Goal: Task Accomplishment & Management: Use online tool/utility

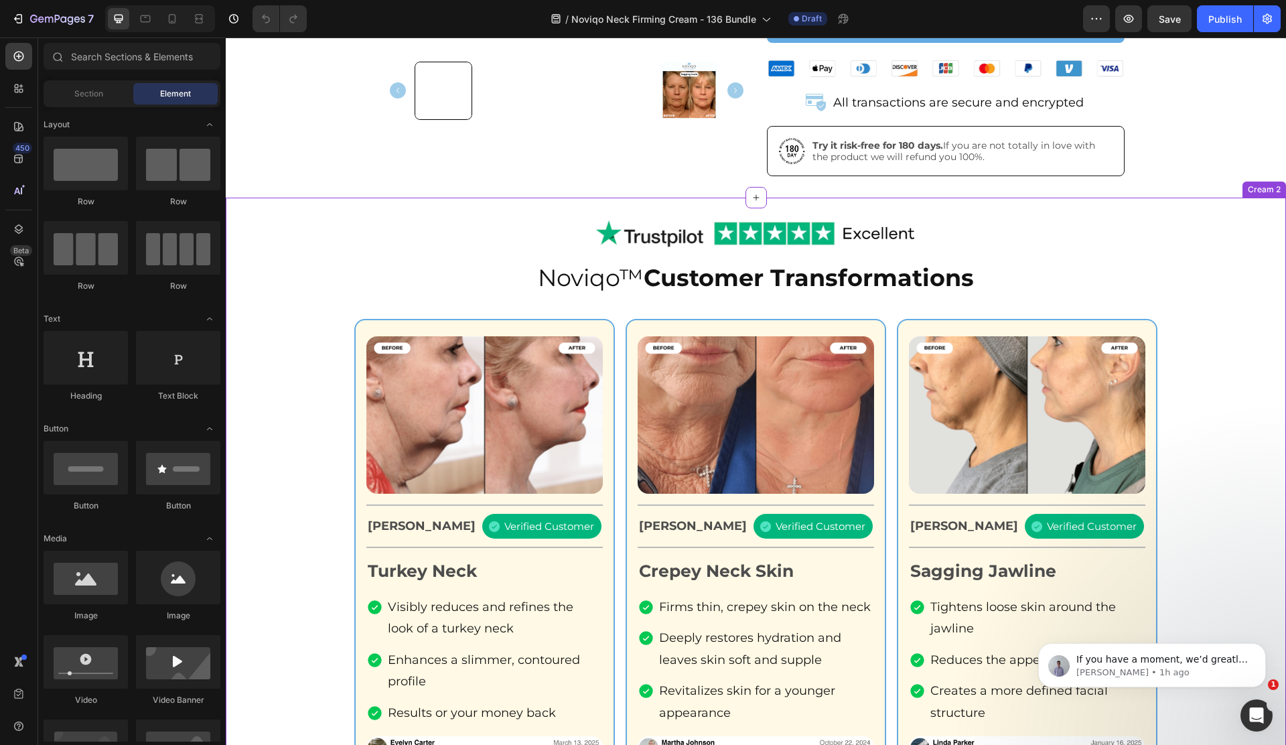
scroll to position [390, 0]
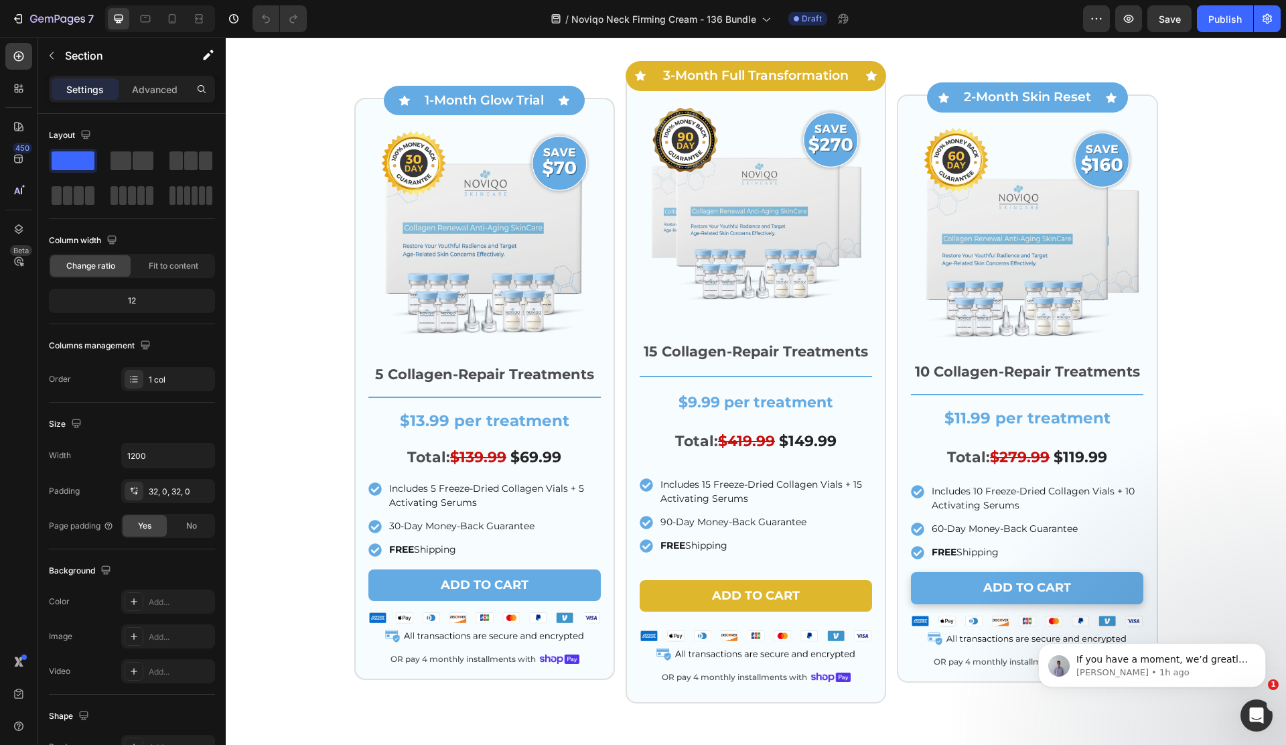
scroll to position [3971, 0]
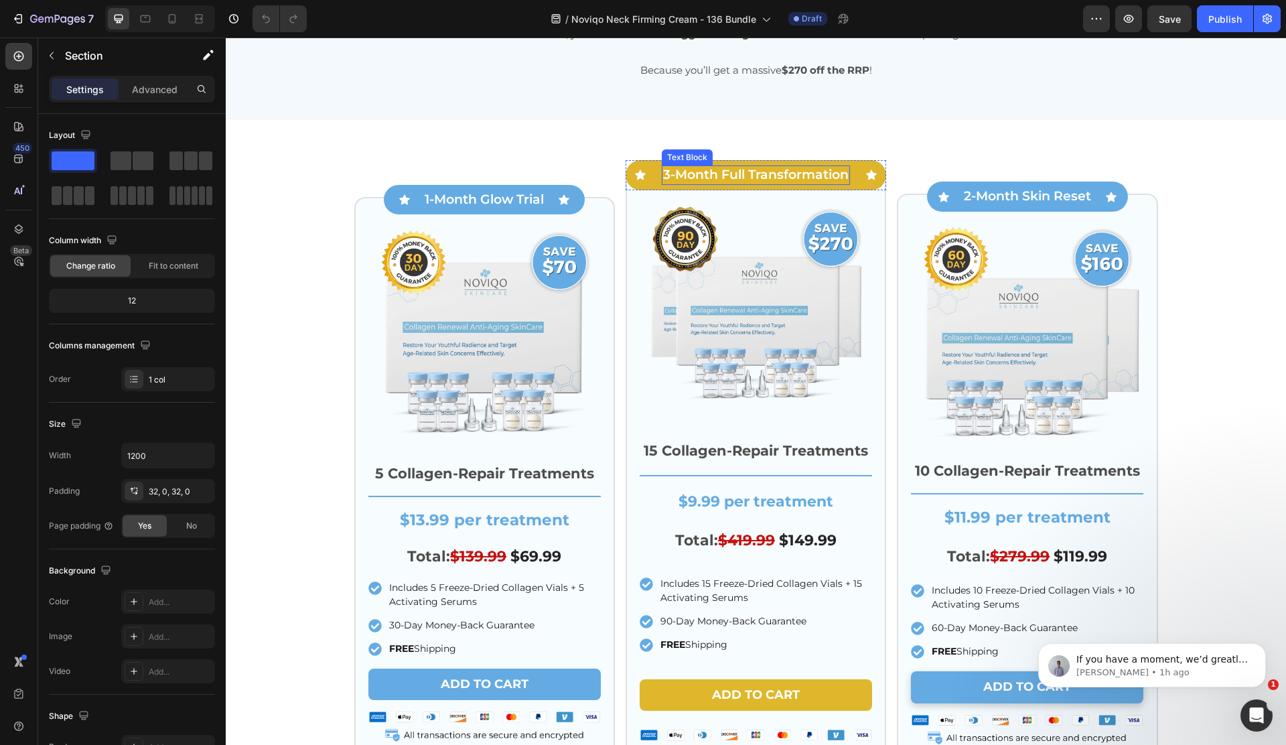
drag, startPoint x: 676, startPoint y: 179, endPoint x: 659, endPoint y: 177, distance: 17.5
click at [676, 179] on p "3-Month Full Transformation" at bounding box center [756, 175] width 186 height 17
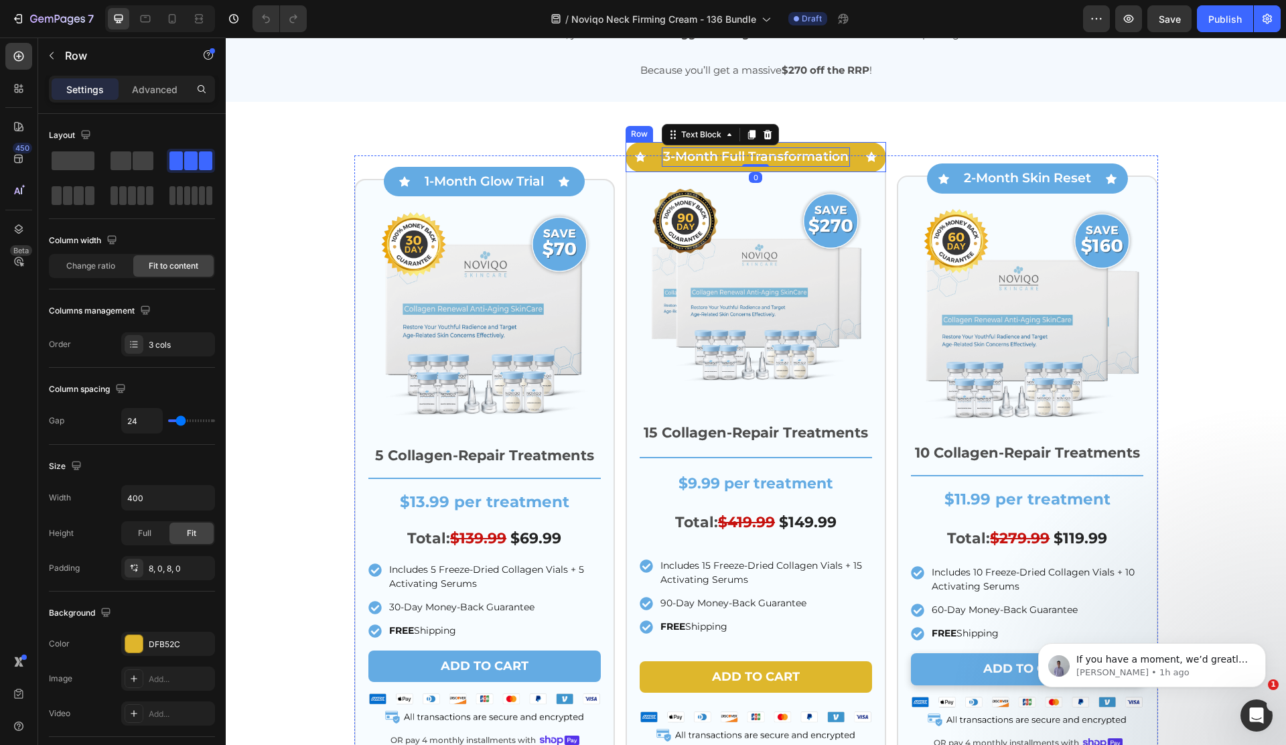
click at [658, 172] on div "Icon 3-Month Full Transformation Text Block 0 Icon Row" at bounding box center [756, 157] width 261 height 30
click at [669, 165] on p "3-Month Full Transformation" at bounding box center [756, 157] width 186 height 17
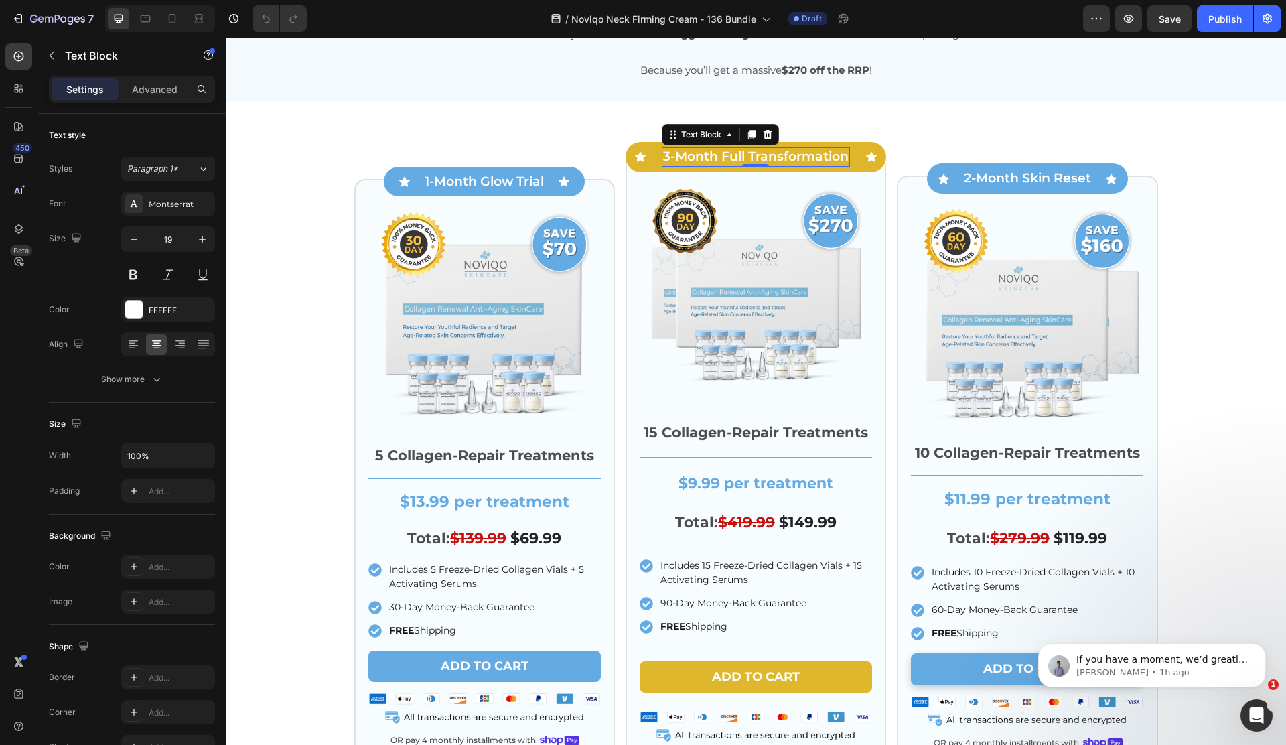
click at [669, 165] on p "3-Month Full Transformation" at bounding box center [756, 157] width 186 height 17
click at [955, 194] on div "Icon 2-Month Skin Reset Text Block Icon Row" at bounding box center [1027, 178] width 201 height 30
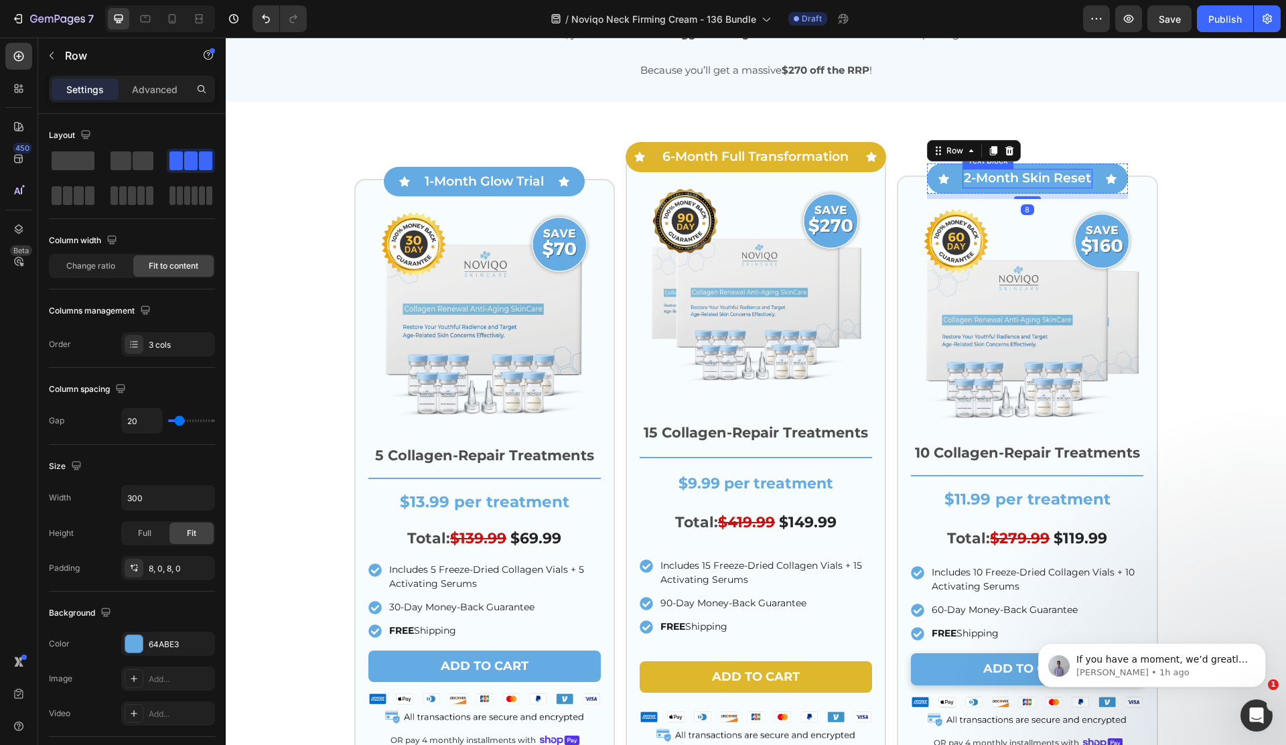
click at [970, 187] on p "2-Month Skin Reset" at bounding box center [1027, 178] width 127 height 17
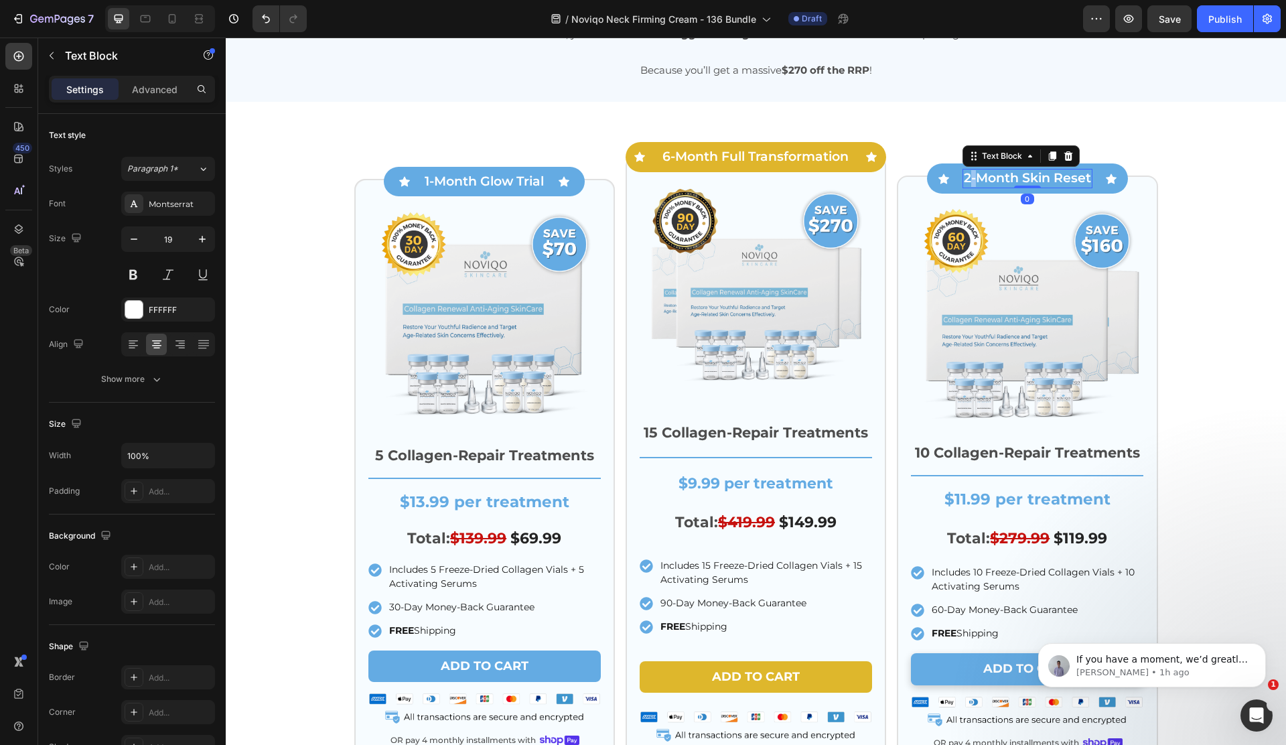
click at [969, 187] on p "2-Month Skin Reset" at bounding box center [1027, 178] width 127 height 17
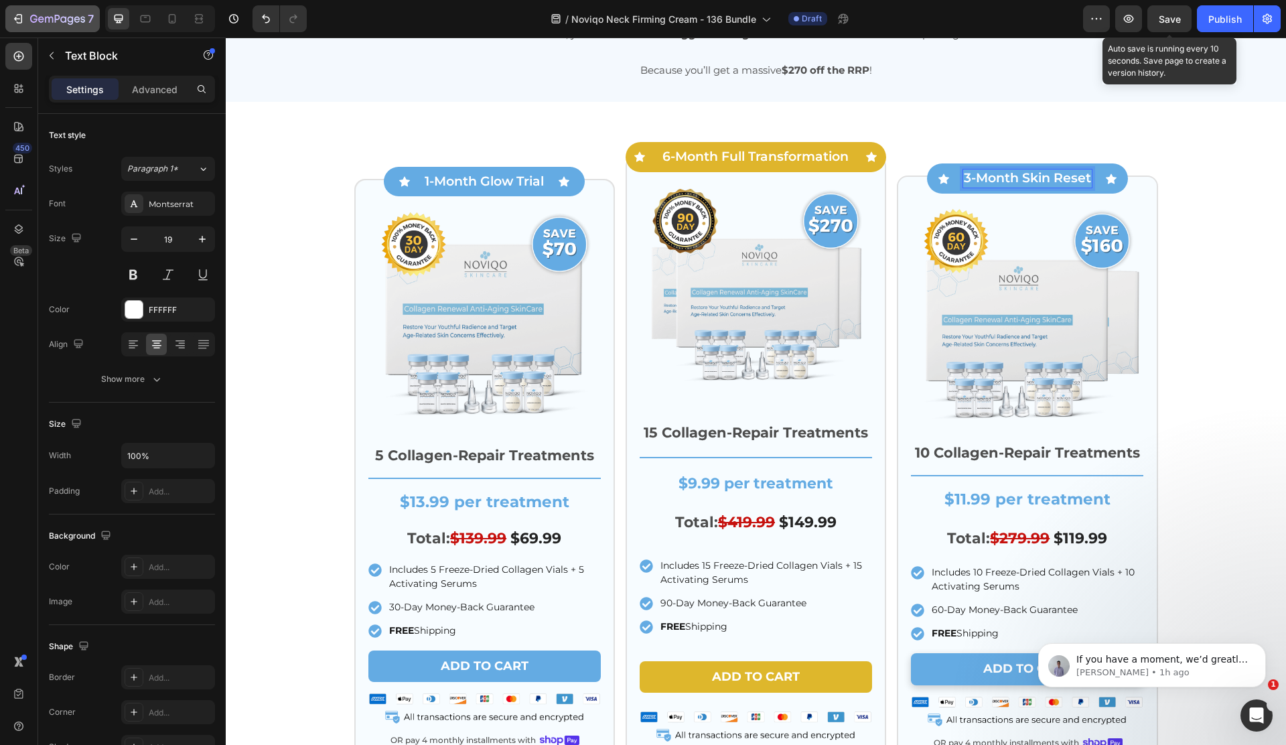
click at [1171, 25] on div "Save" at bounding box center [1170, 19] width 22 height 14
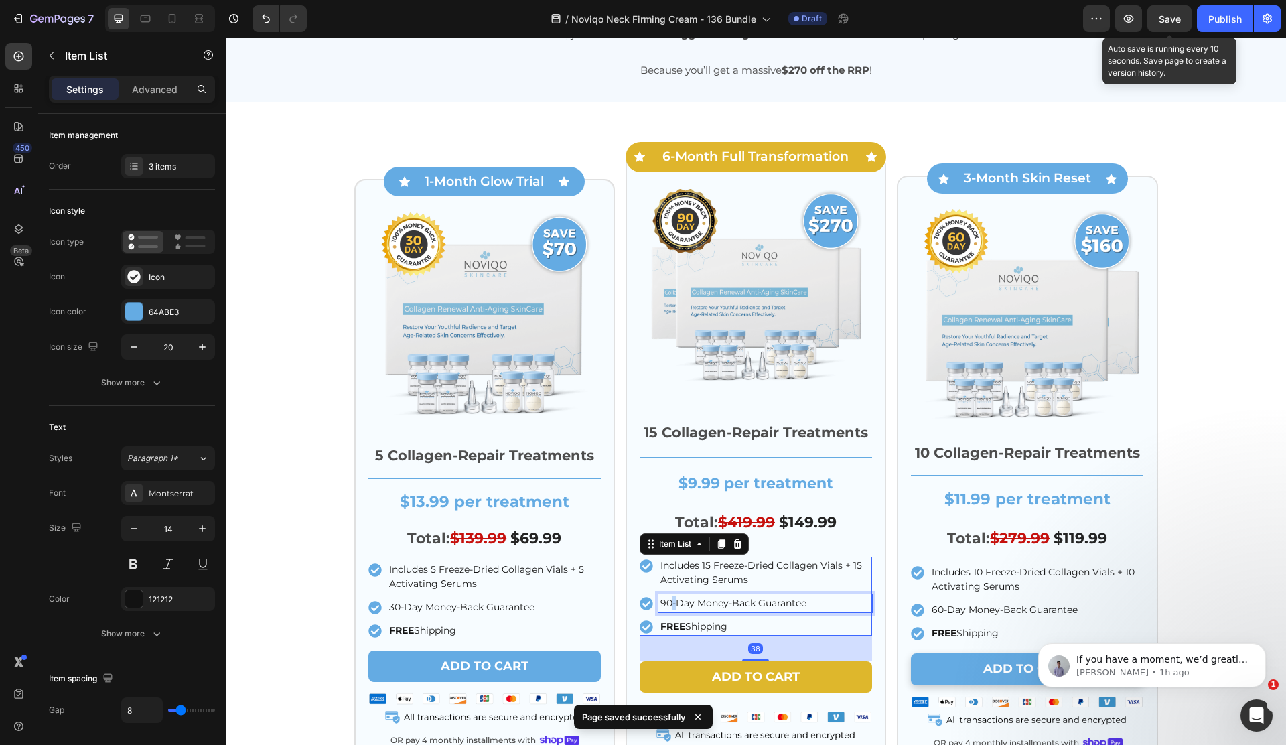
click at [671, 610] on p "90-Day Money-Back Guarantee" at bounding box center [765, 603] width 210 height 14
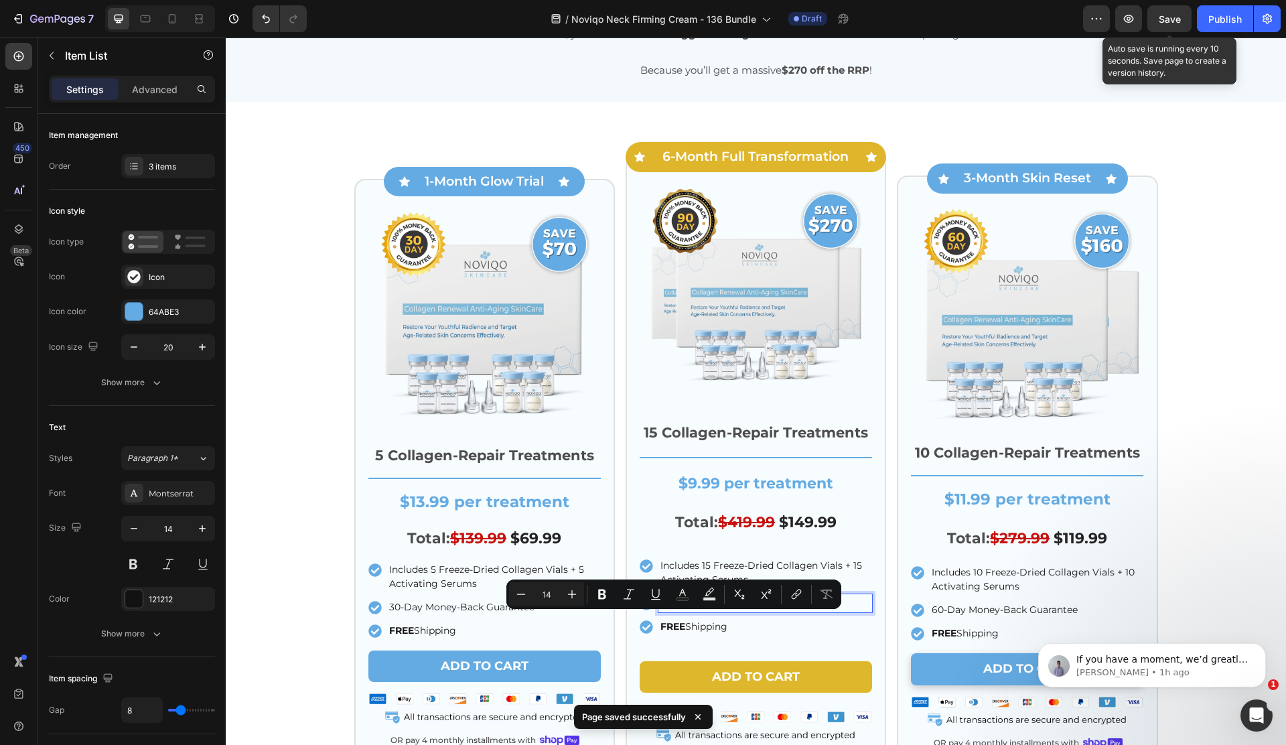
click at [668, 610] on p "90-Day Money-Back Guarantee" at bounding box center [765, 603] width 210 height 14
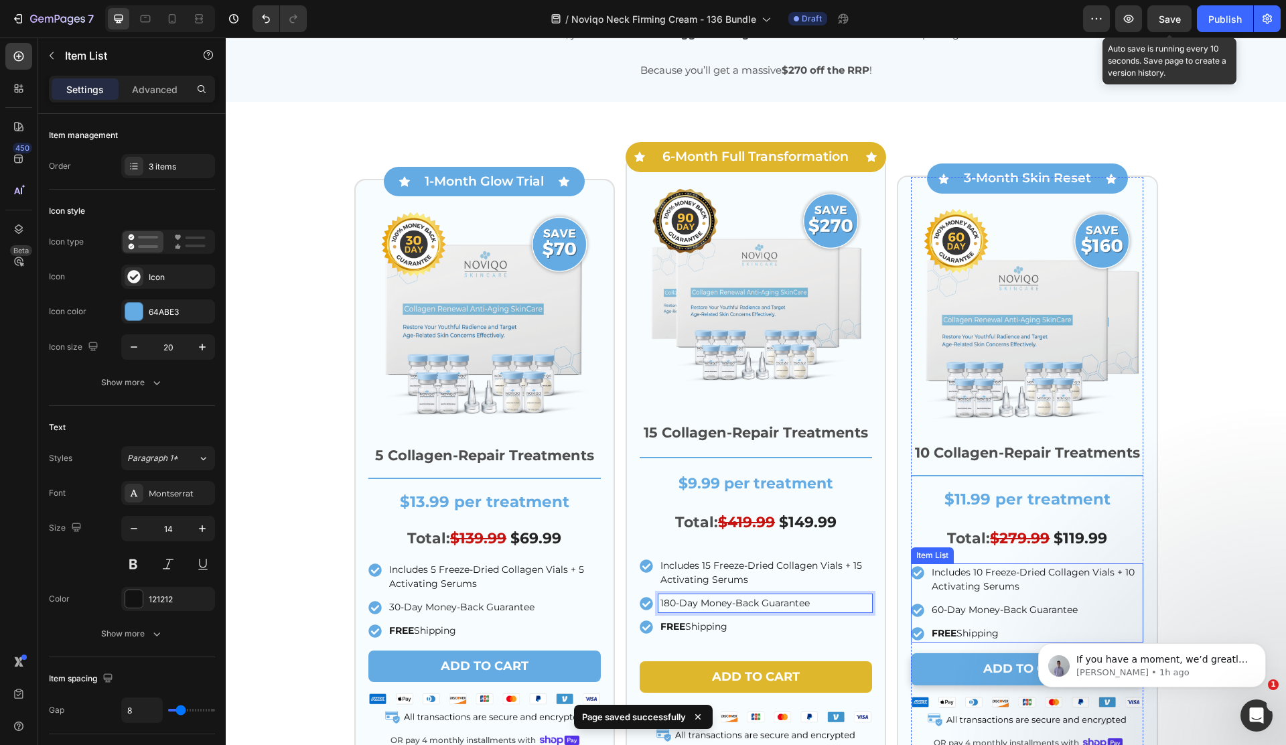
click at [938, 617] on p "60-Day Money-Back Guarantee" at bounding box center [1037, 610] width 210 height 14
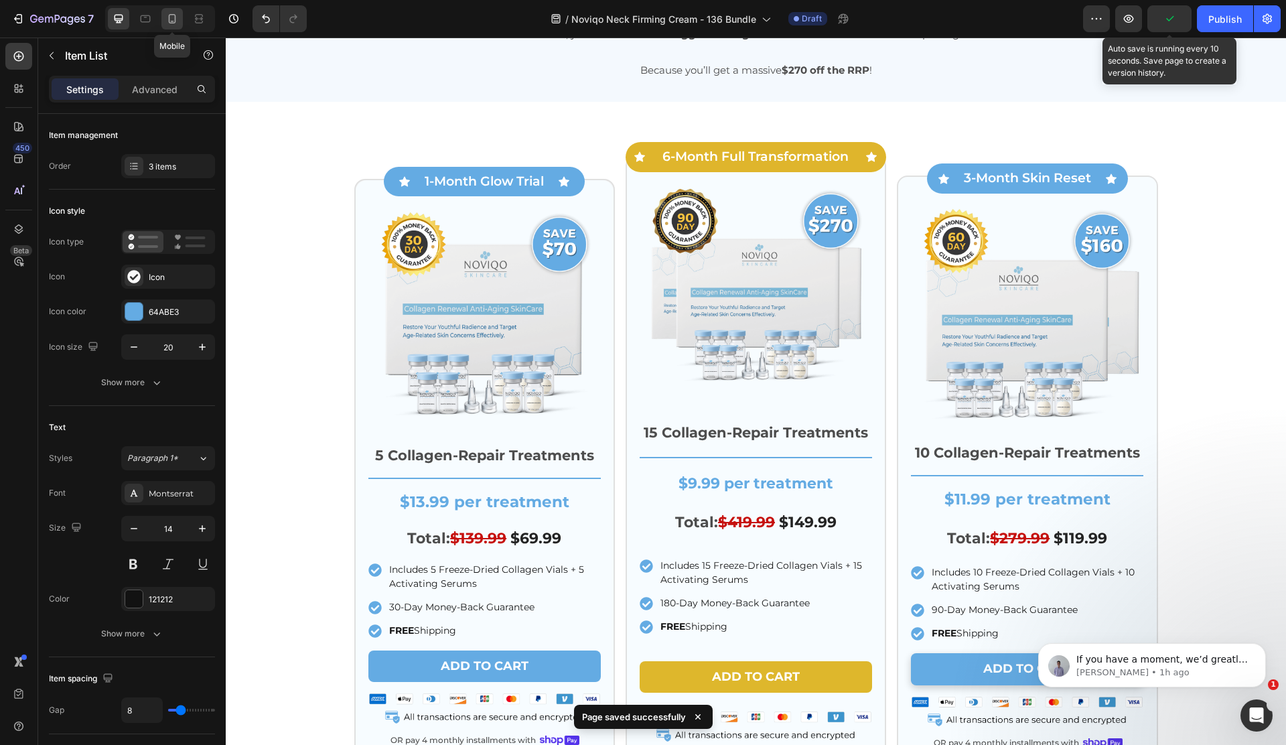
click at [179, 26] on div at bounding box center [171, 18] width 21 height 21
type input "5"
type input "6"
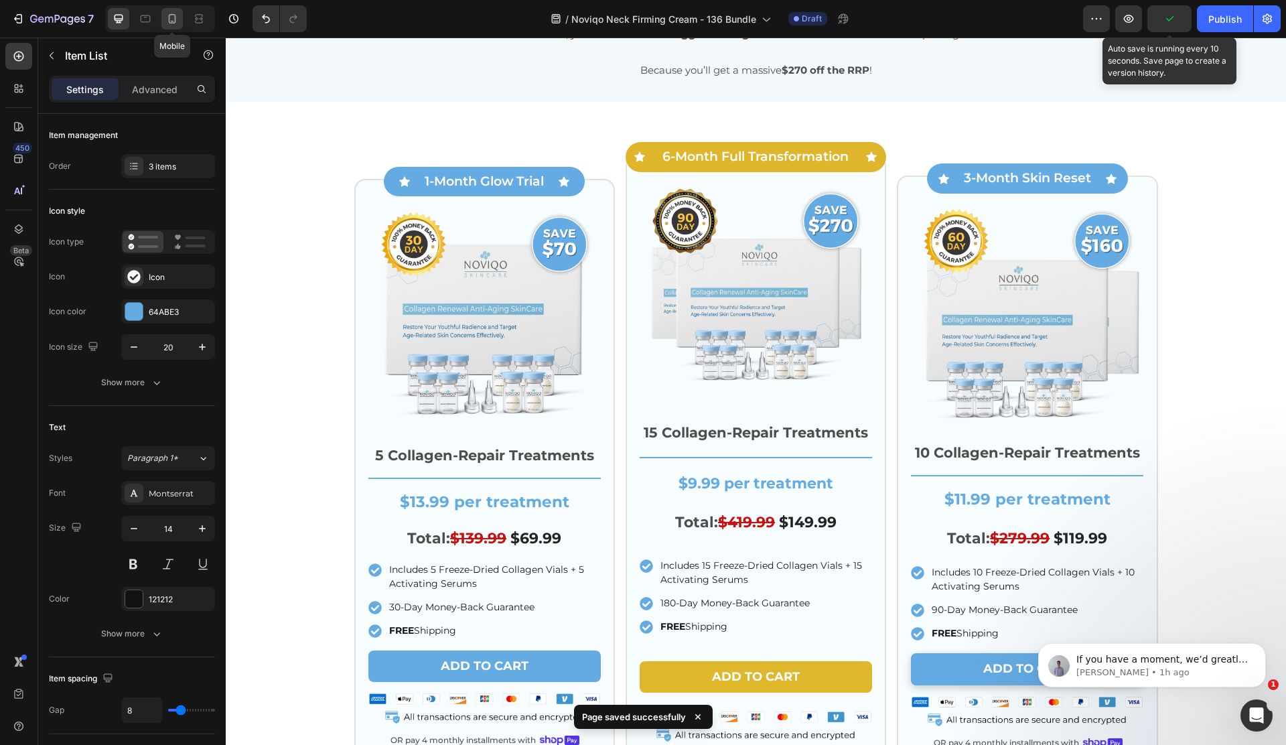
type input "19"
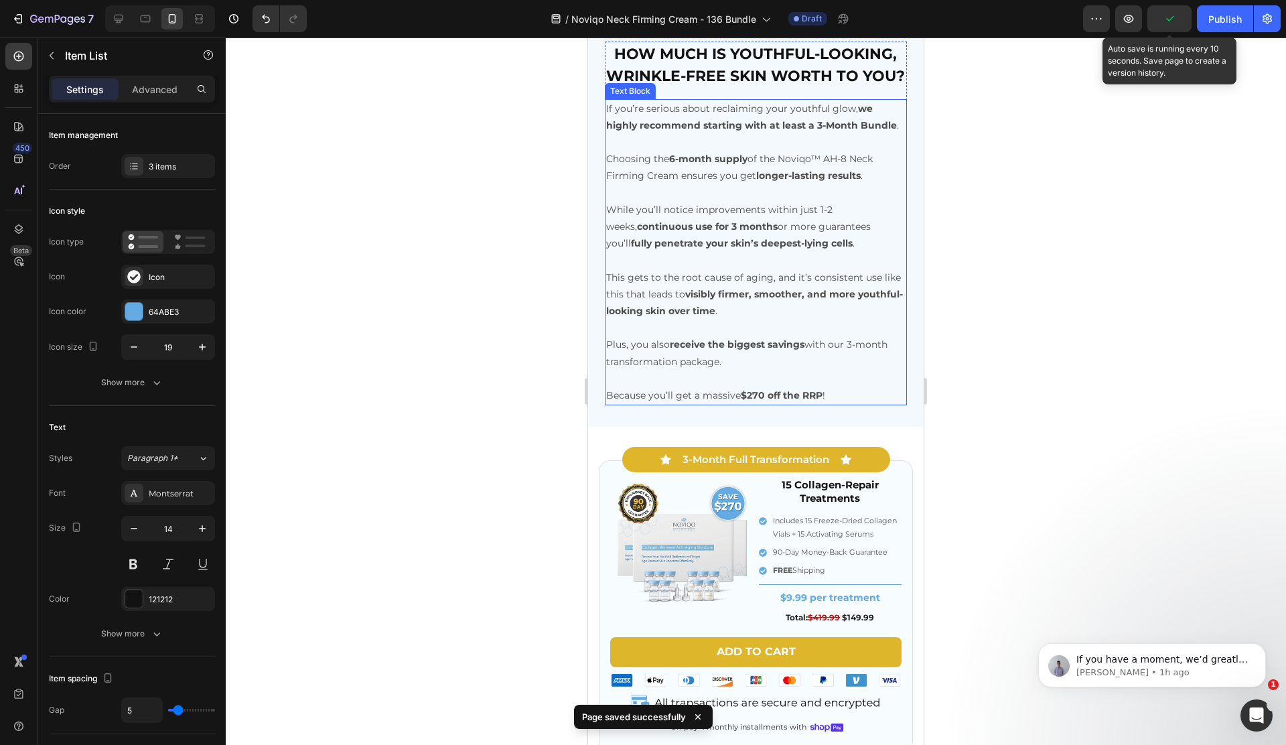
scroll to position [4290, 0]
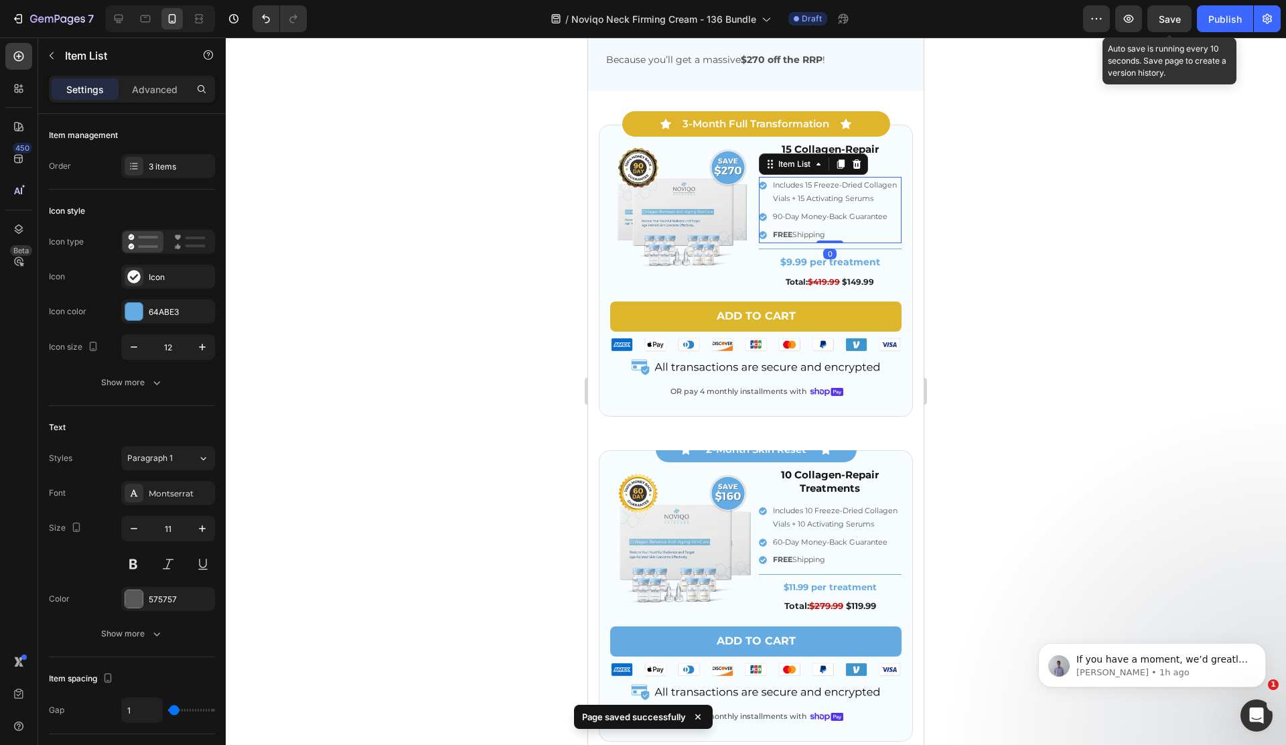
click at [773, 214] on p "90-Day Money-Back Guarantee" at bounding box center [836, 216] width 127 height 13
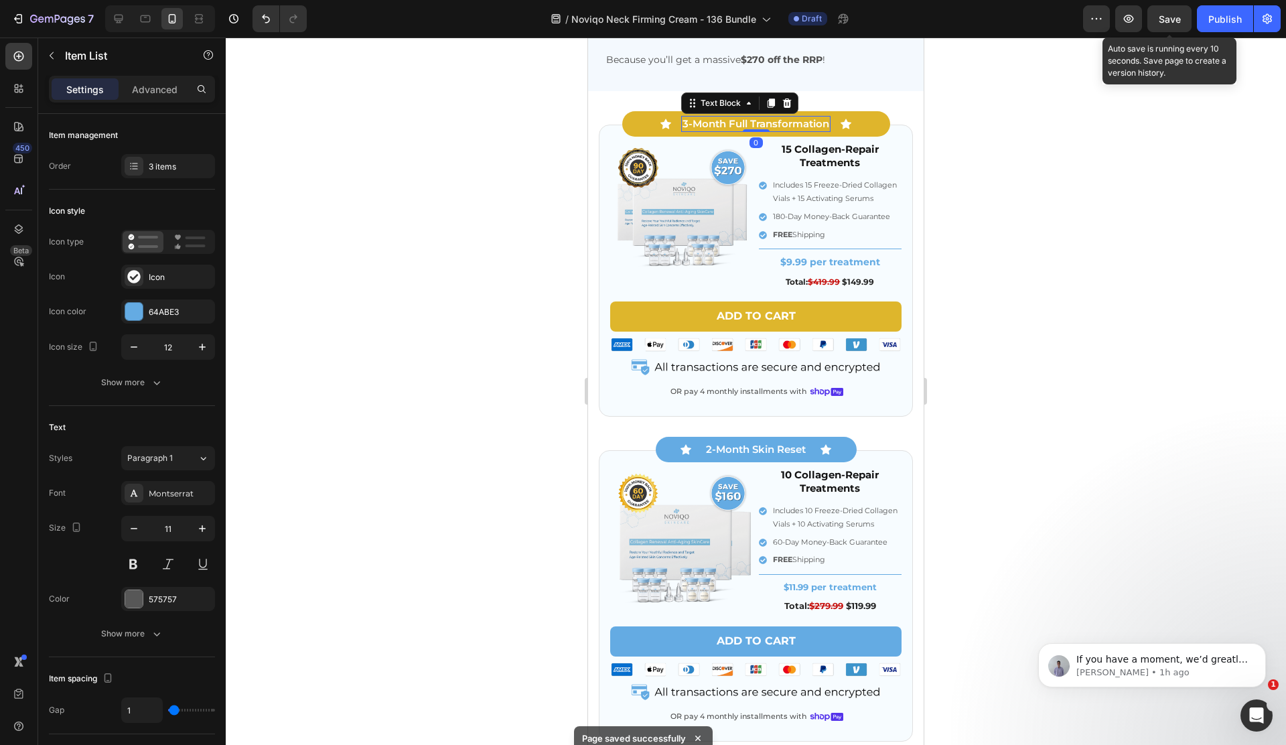
click at [732, 120] on p "3-Month Full Transformation" at bounding box center [755, 123] width 147 height 13
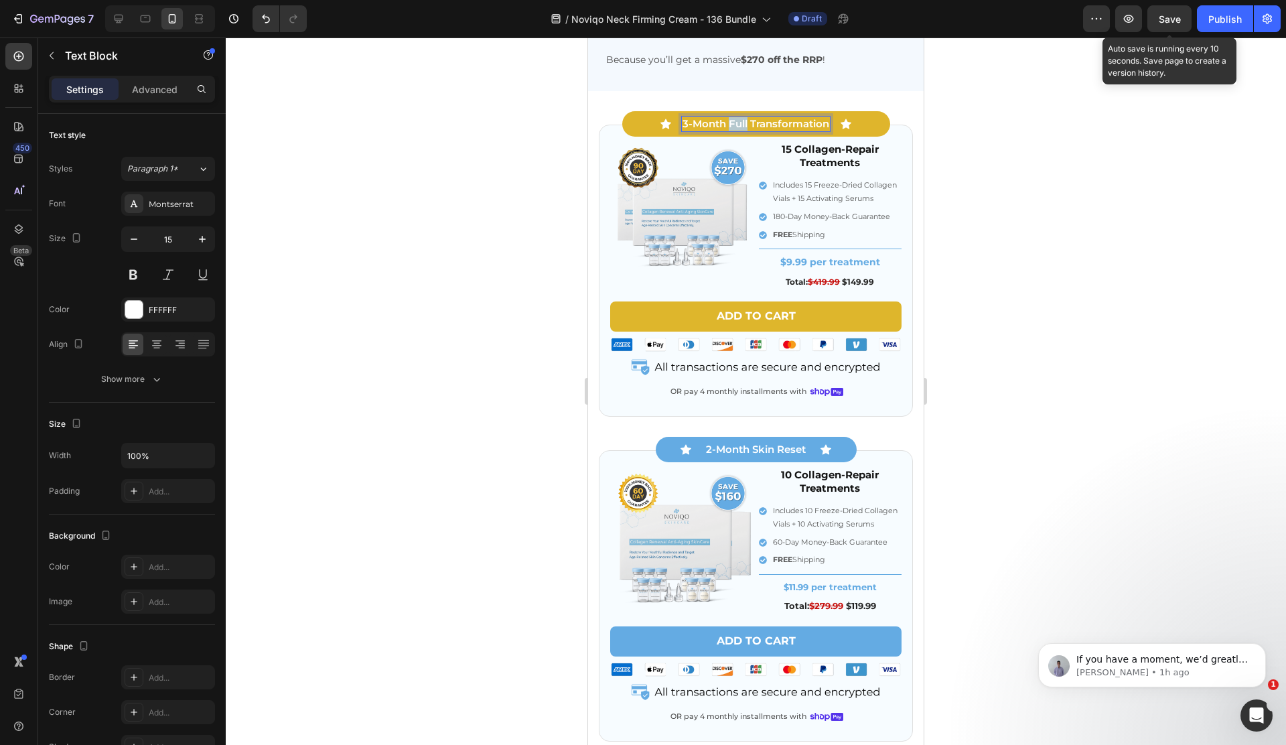
click at [732, 120] on p "3-Month Full Transformation" at bounding box center [755, 123] width 147 height 13
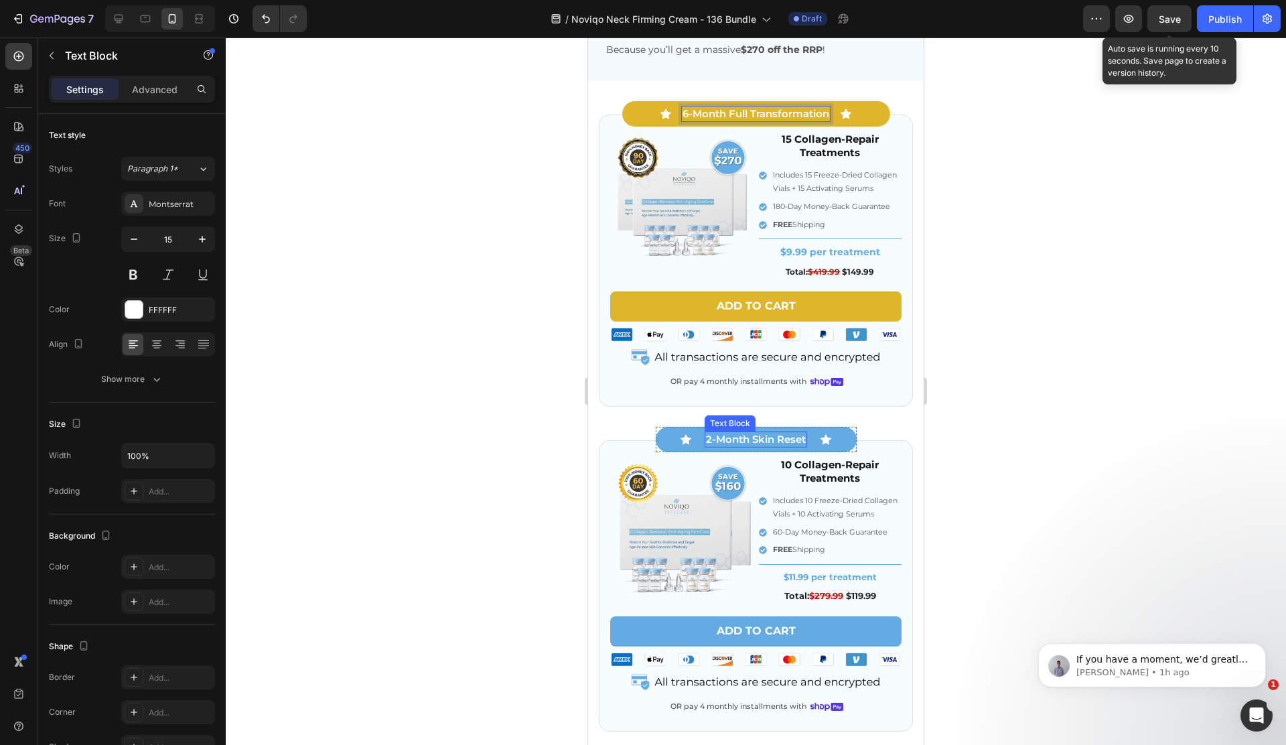
click at [706, 441] on p "2-Month Skin Reset" at bounding box center [756, 439] width 100 height 13
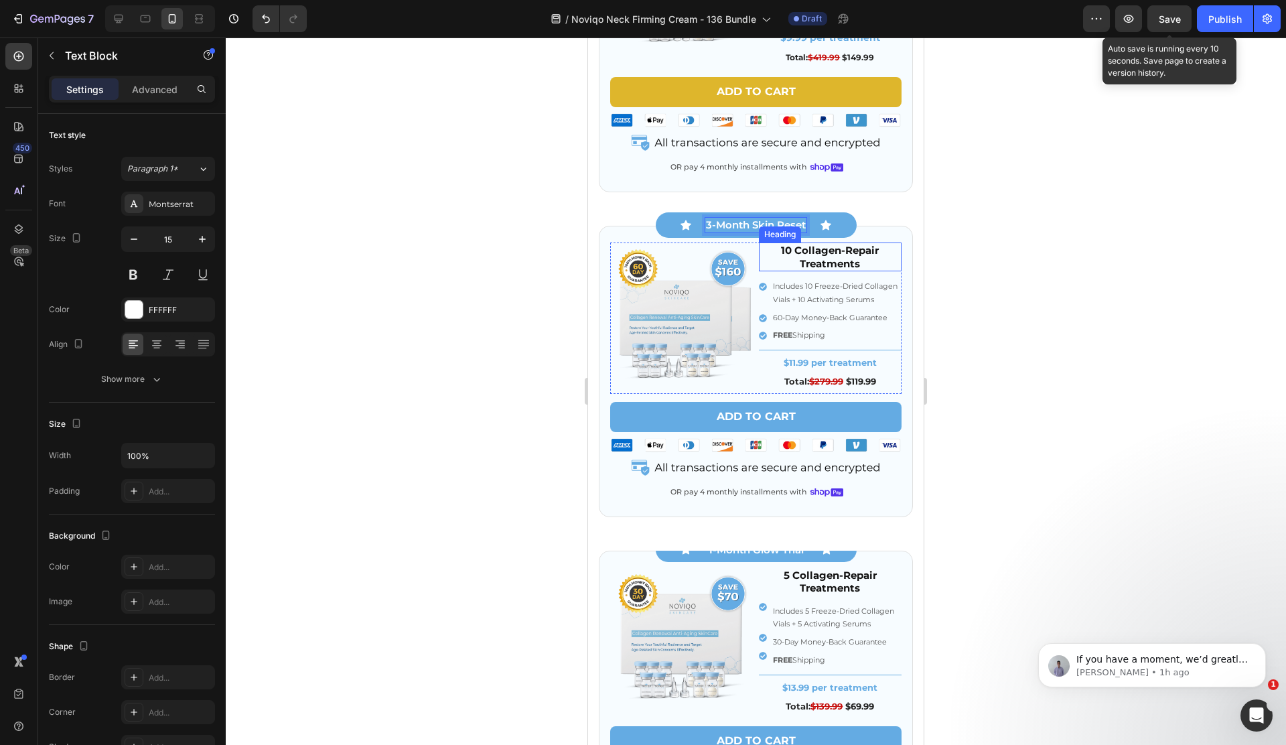
scroll to position [4606, 0]
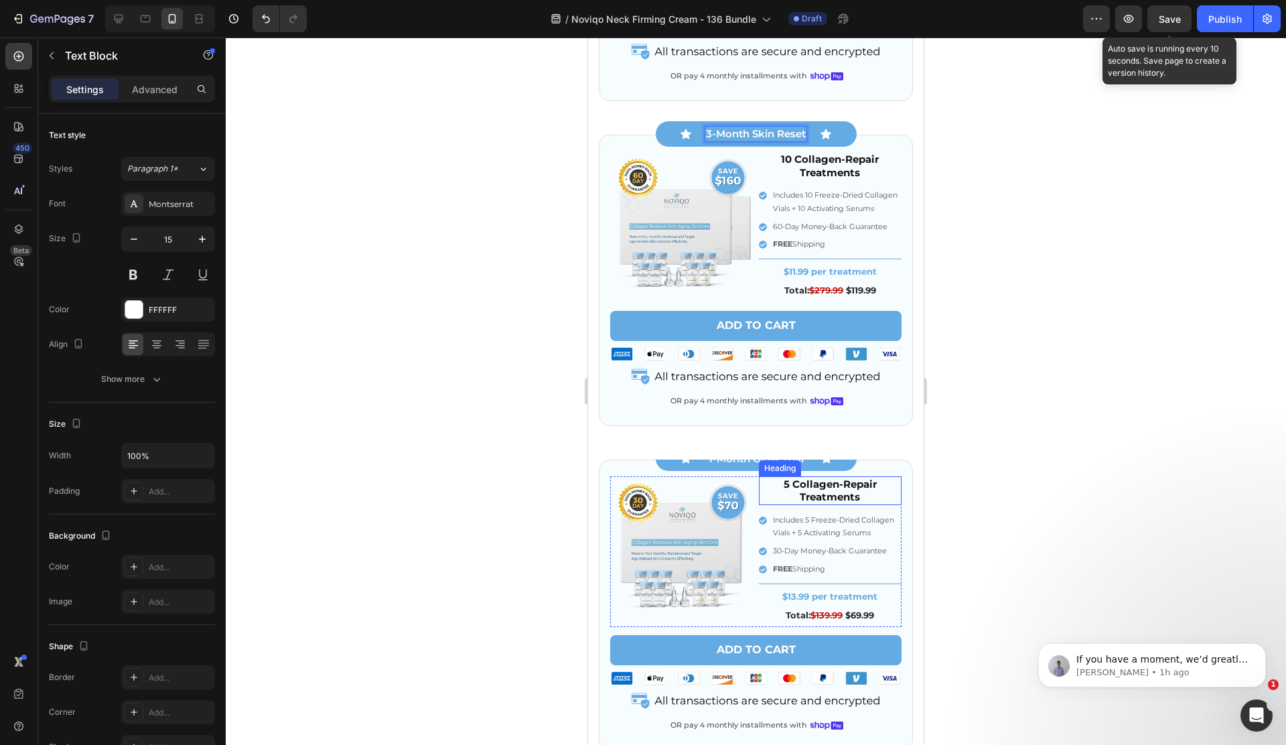
click at [797, 484] on h2 "5 Collagen-Repair Treatments" at bounding box center [830, 490] width 143 height 29
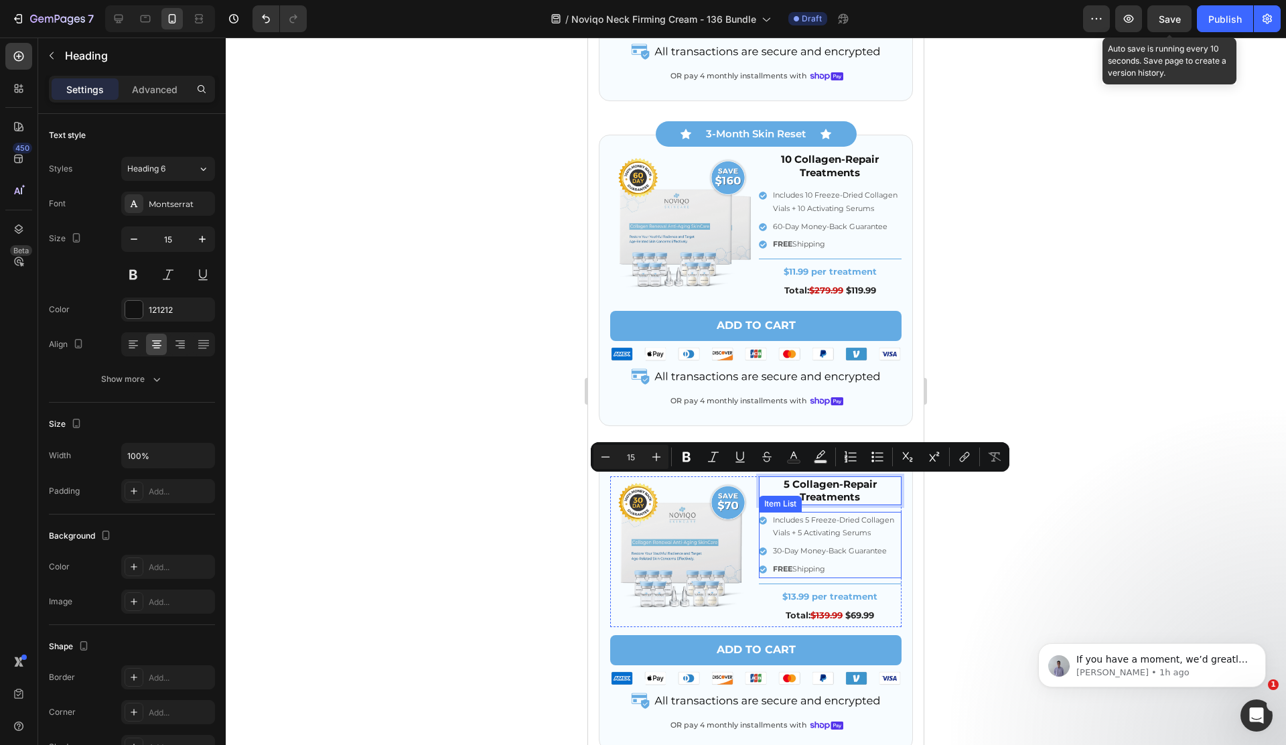
click at [812, 526] on p "Includes 5 Freeze-Dried Collagen Vials + 5 Activating Serums" at bounding box center [836, 527] width 127 height 27
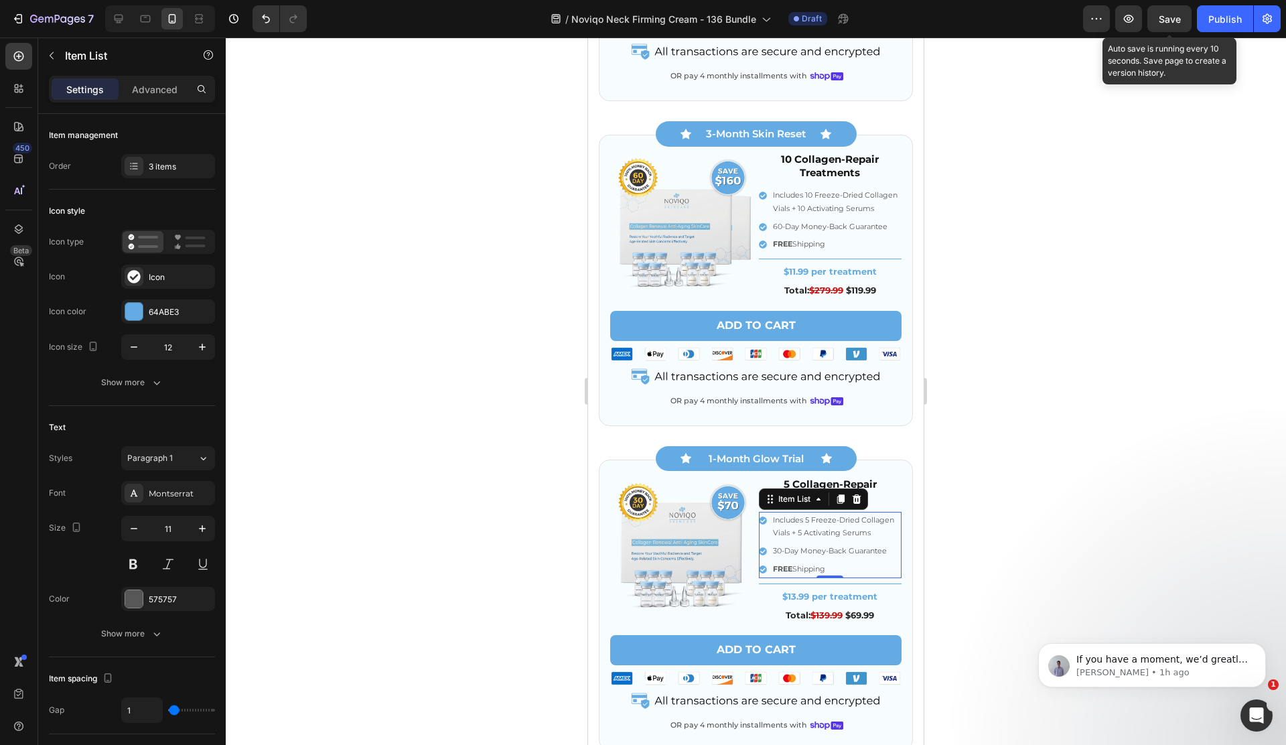
click at [812, 526] on p "Includes 5 Freeze-Dried Collagen Vials + 5 Activating Serums" at bounding box center [836, 527] width 127 height 27
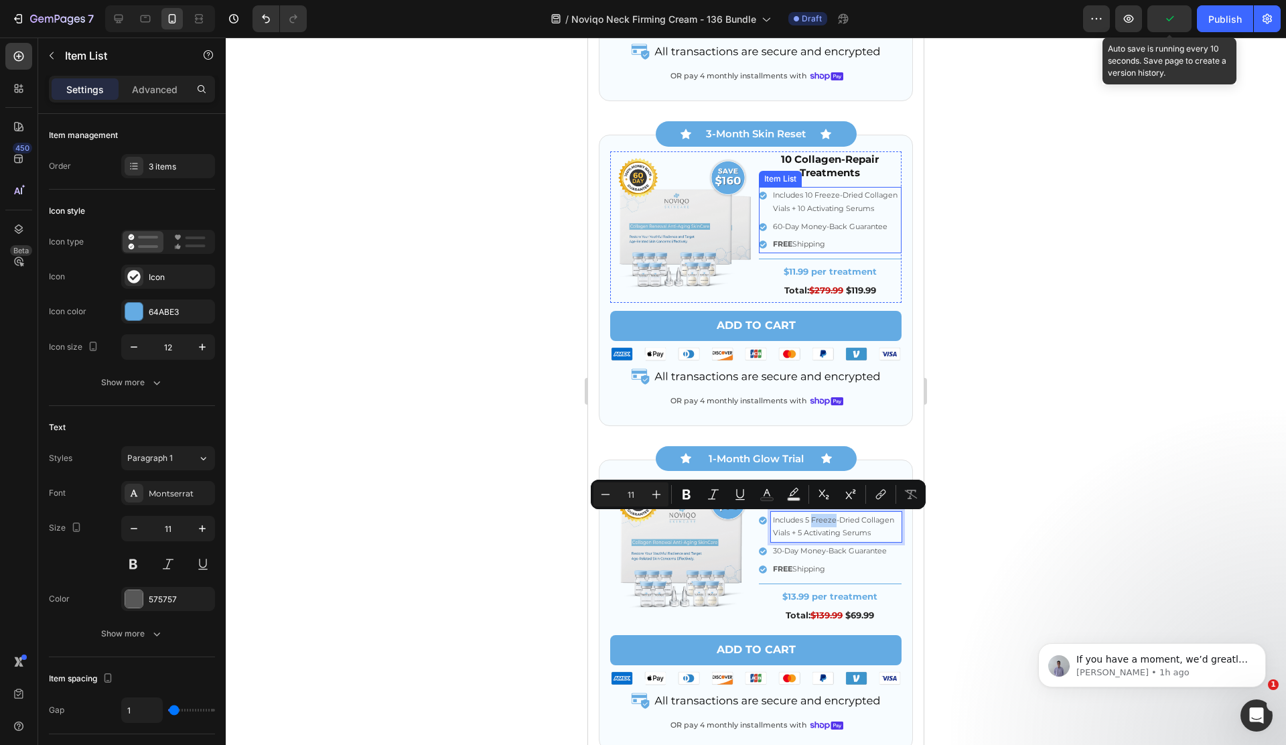
click at [776, 230] on p "60-Day Money-Back Guarantee" at bounding box center [836, 226] width 127 height 13
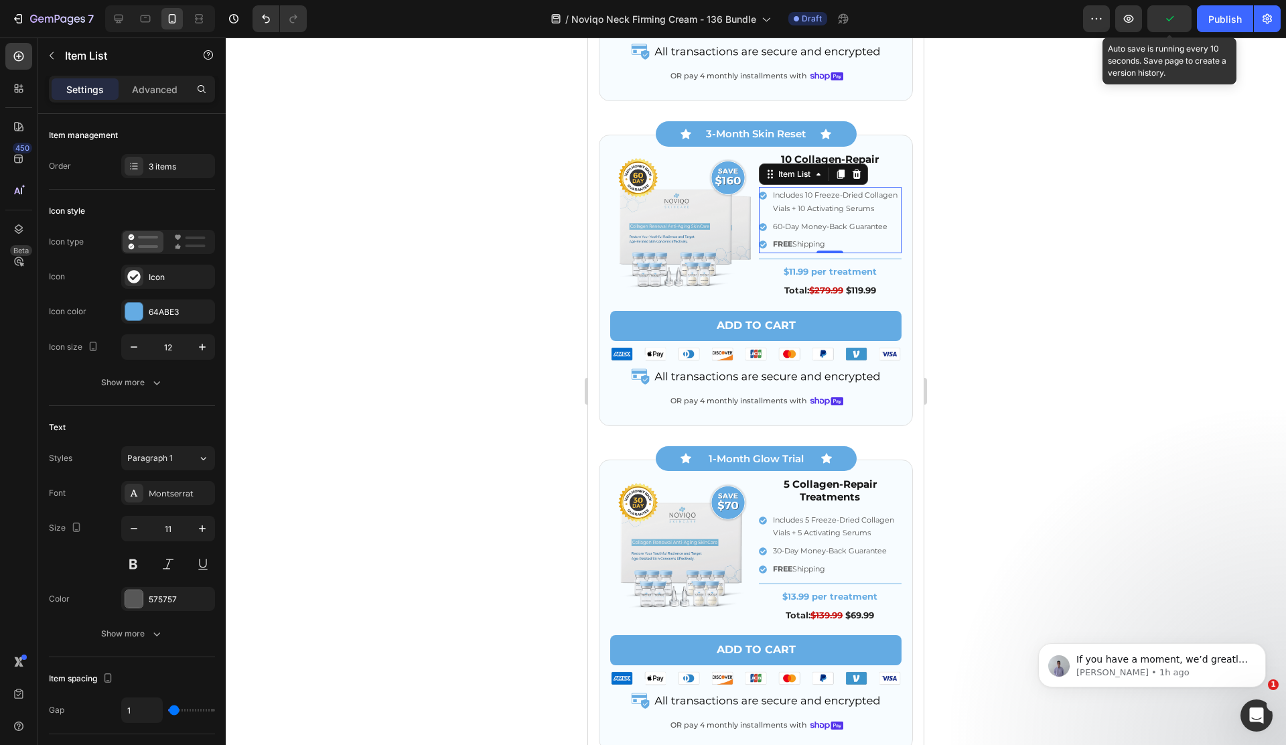
click at [776, 230] on p "60-Day Money-Back Guarantee" at bounding box center [836, 226] width 127 height 13
click at [113, 23] on icon at bounding box center [118, 18] width 13 height 13
type input "15"
type input "8"
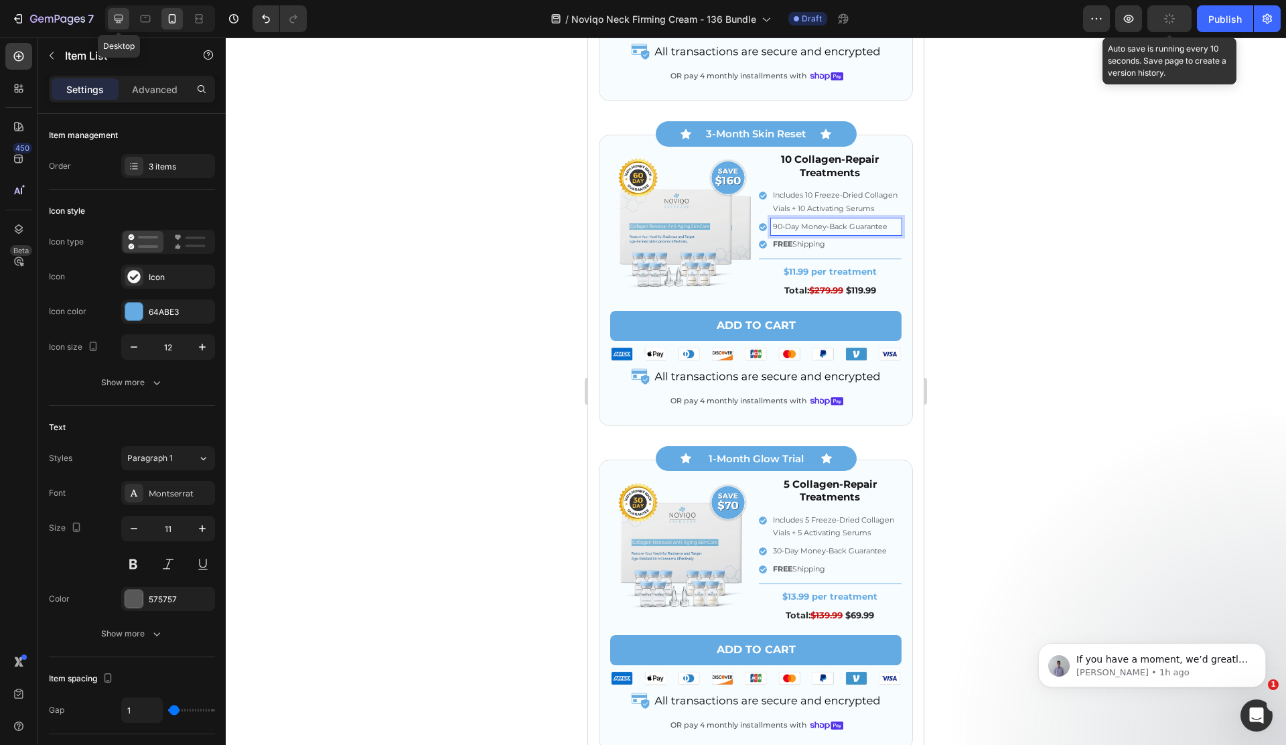
type input "8"
type input "20"
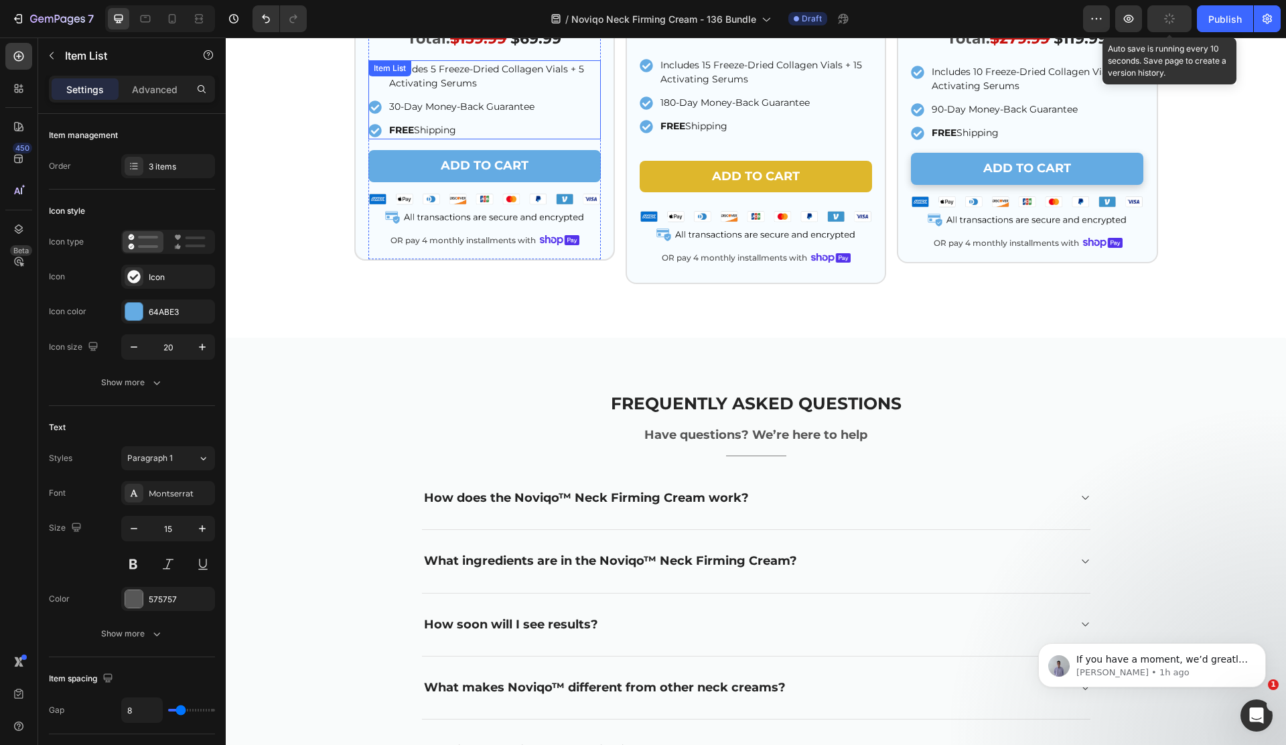
scroll to position [4565, 0]
